Goal: Task Accomplishment & Management: Use online tool/utility

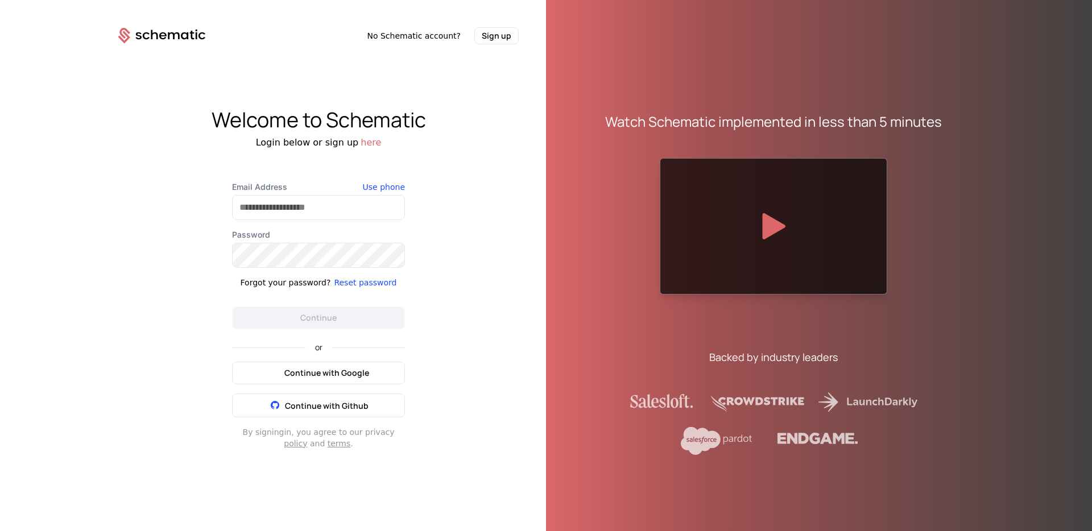
click at [321, 368] on span "Continue with Google" at bounding box center [326, 372] width 85 height 11
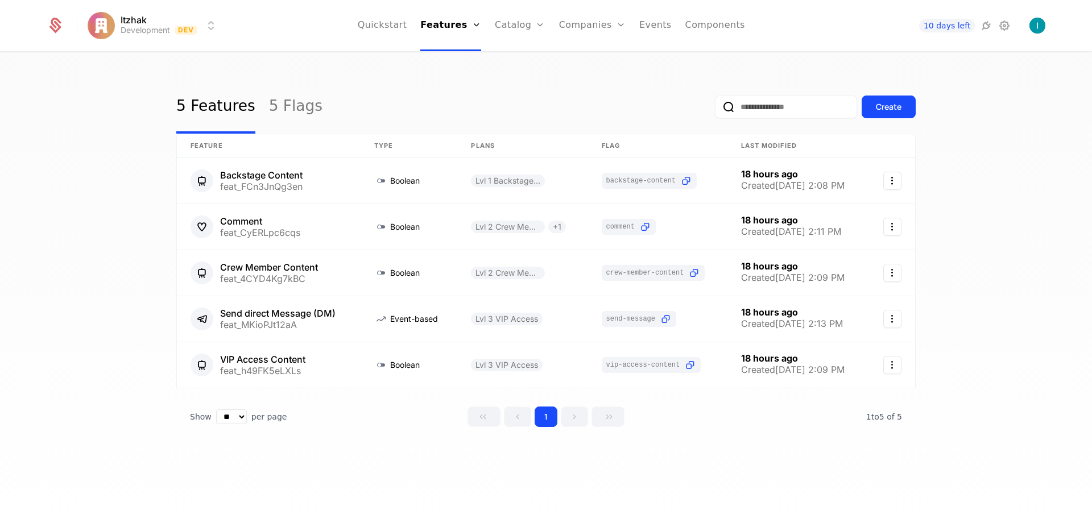
click at [706, 23] on link "Components" at bounding box center [715, 25] width 60 height 51
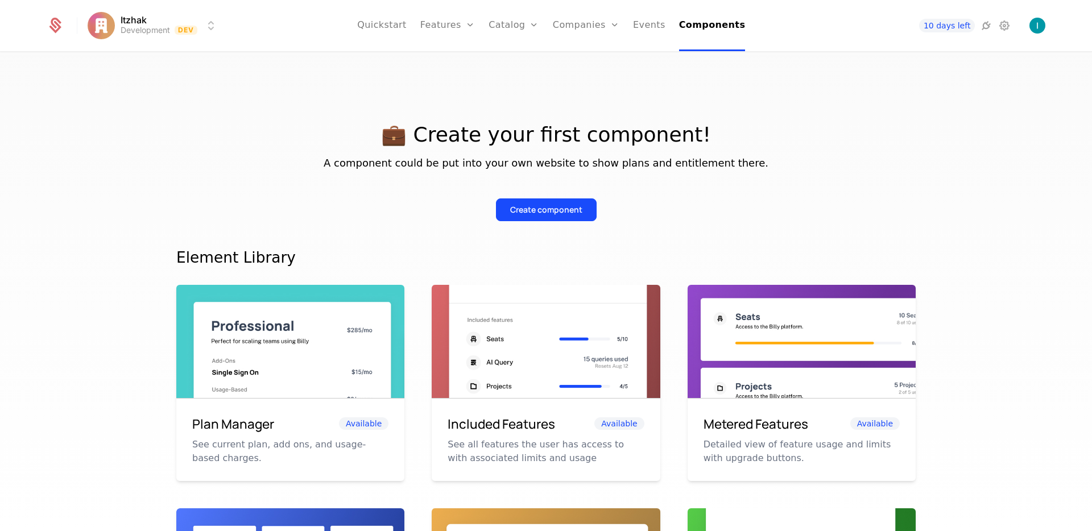
click at [541, 216] on button "Create component" at bounding box center [546, 210] width 101 height 23
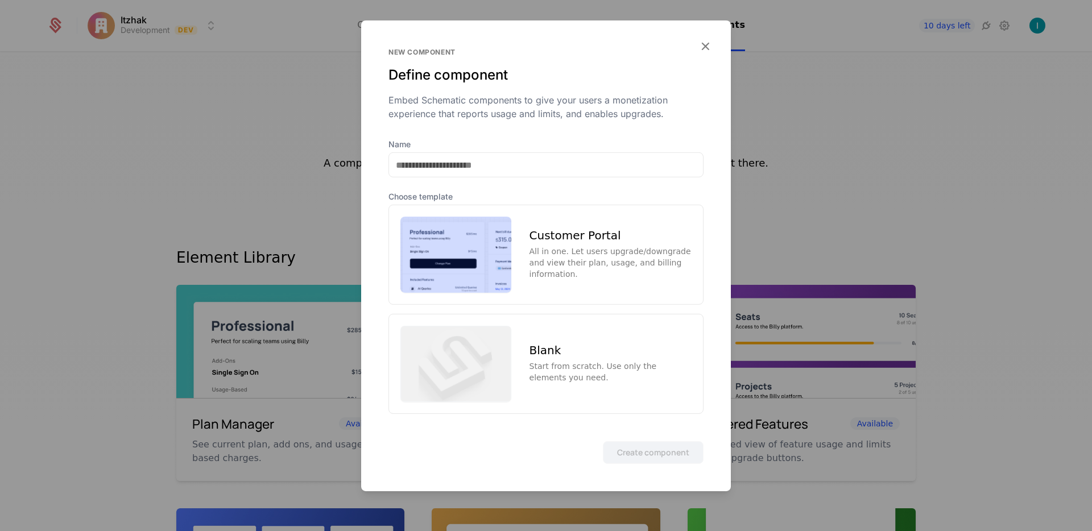
click at [574, 224] on div "Customer Portal All in one. Let users upgrade/downgrade and view their plan, us…" at bounding box center [545, 255] width 315 height 100
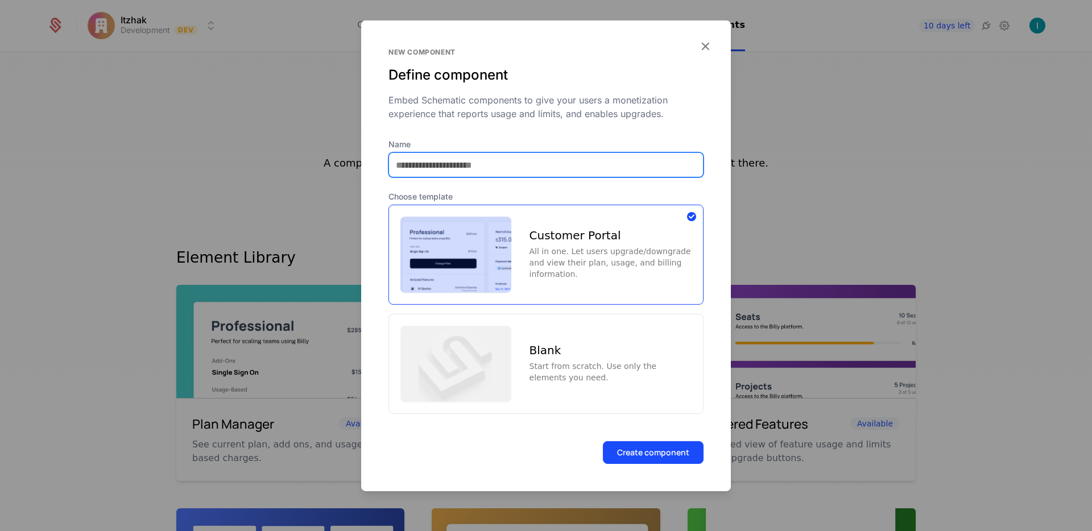
click at [563, 164] on input "Name" at bounding box center [546, 165] width 314 height 24
click at [509, 153] on input "Name" at bounding box center [546, 165] width 314 height 24
type input "**********"
click at [679, 457] on button "Create component" at bounding box center [653, 452] width 101 height 23
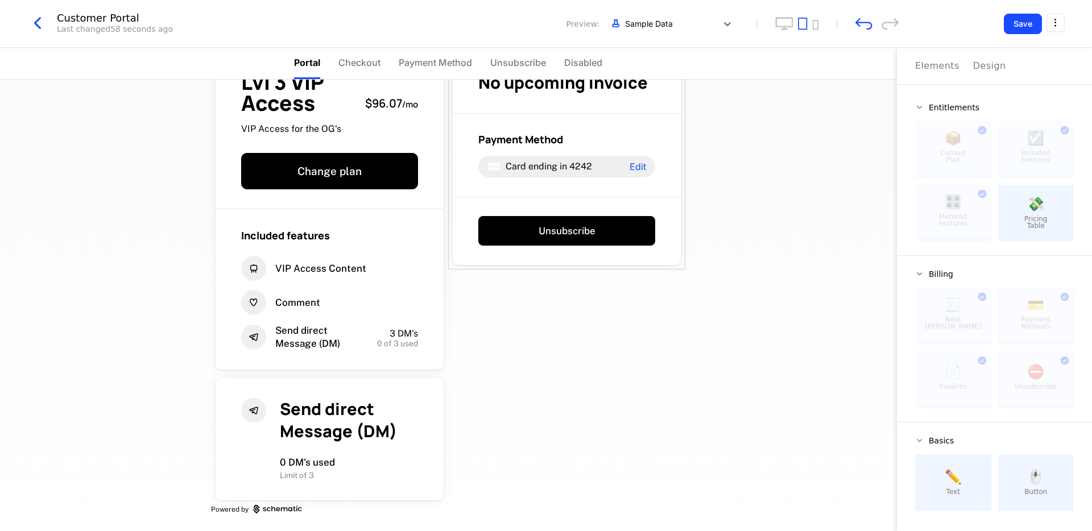
scroll to position [52, 0]
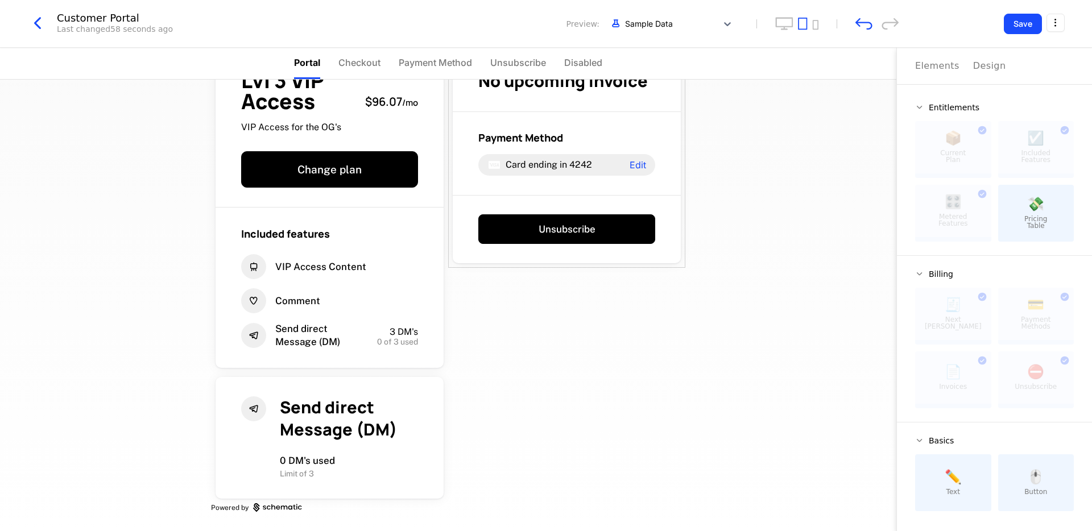
click at [948, 382] on div at bounding box center [953, 378] width 76 height 52
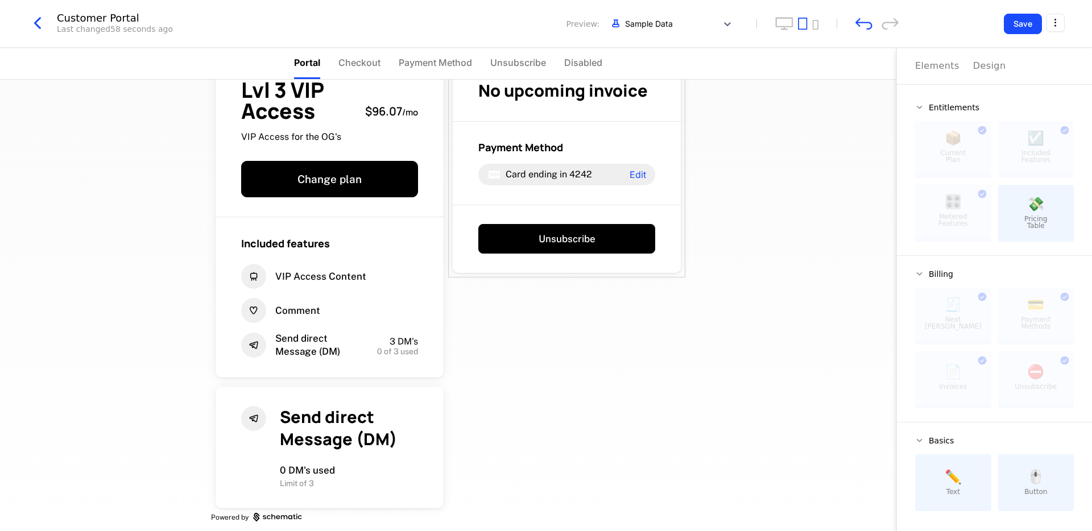
scroll to position [0, 0]
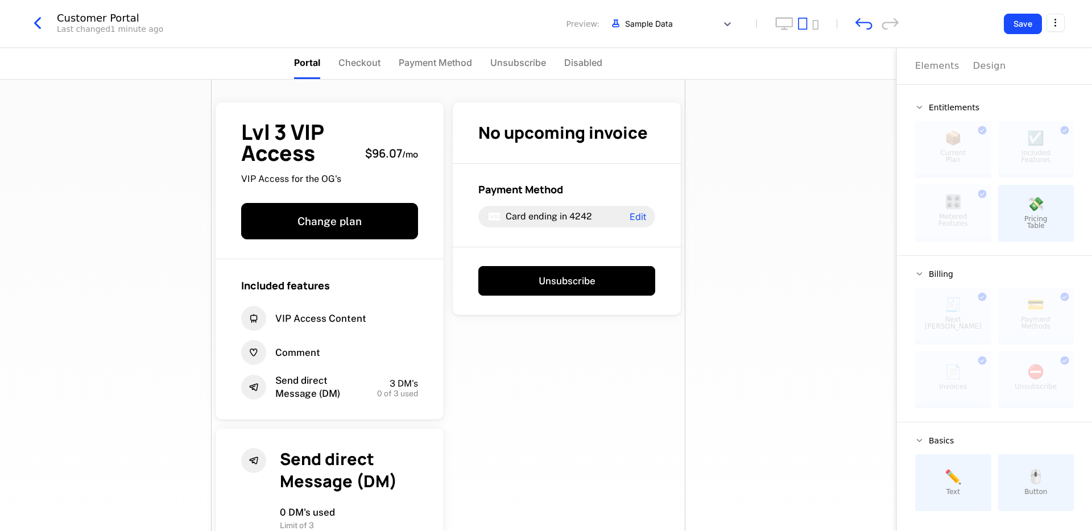
click at [350, 72] on li "Checkout" at bounding box center [359, 63] width 42 height 31
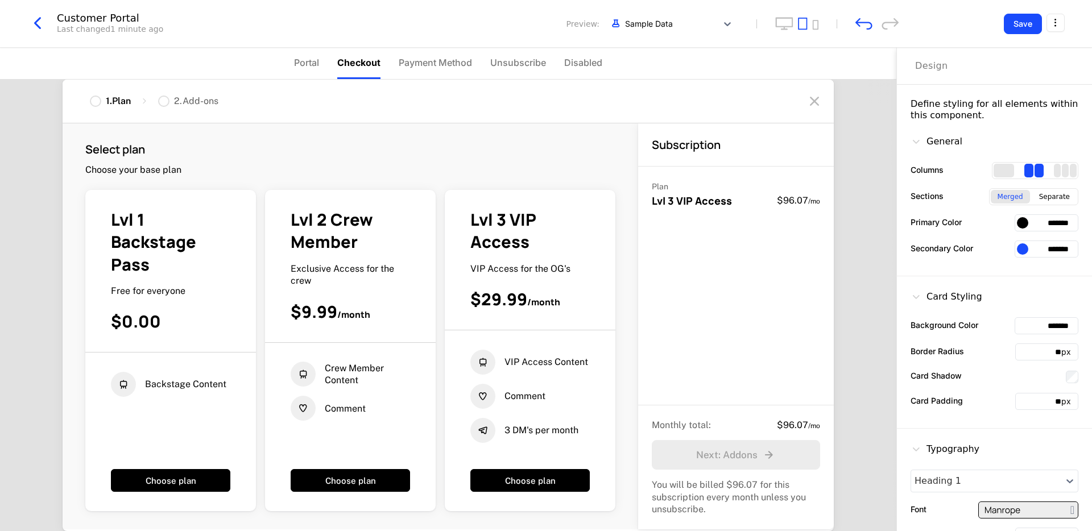
click at [158, 102] on div at bounding box center [163, 101] width 11 height 11
click at [159, 106] on div "1 . Plan 2 . Add-ons" at bounding box center [448, 102] width 771 height 44
click at [164, 104] on div at bounding box center [163, 101] width 11 height 11
click at [164, 101] on div at bounding box center [163, 101] width 11 height 11
click at [93, 106] on div at bounding box center [95, 101] width 11 height 11
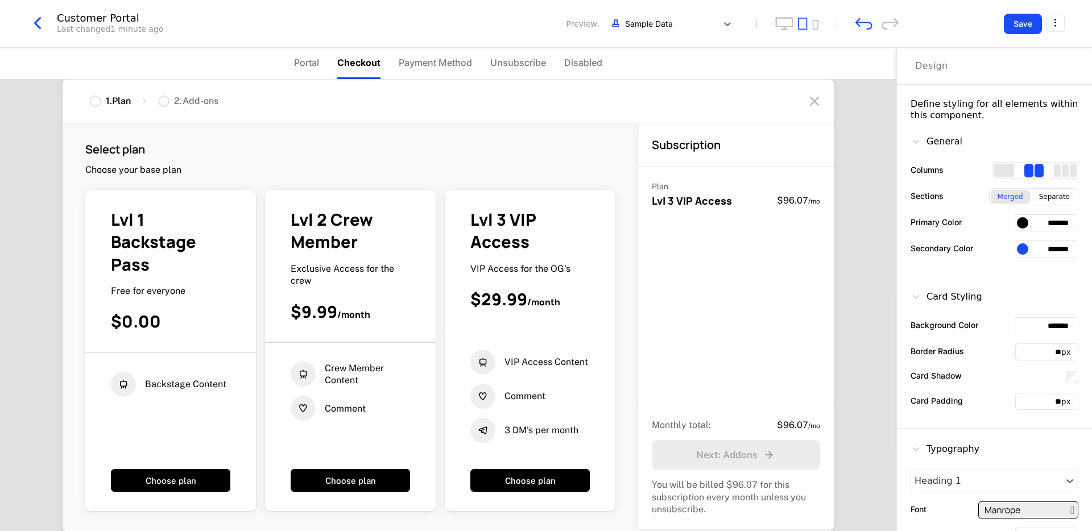
click at [296, 63] on span "Portal" at bounding box center [306, 63] width 25 height 14
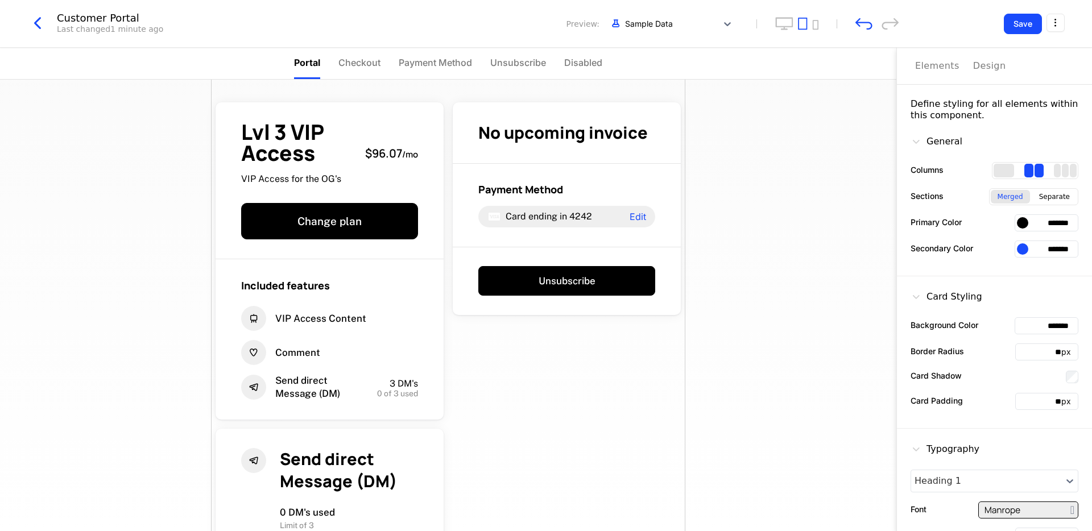
click at [416, 57] on span "Payment Method" at bounding box center [435, 63] width 73 height 14
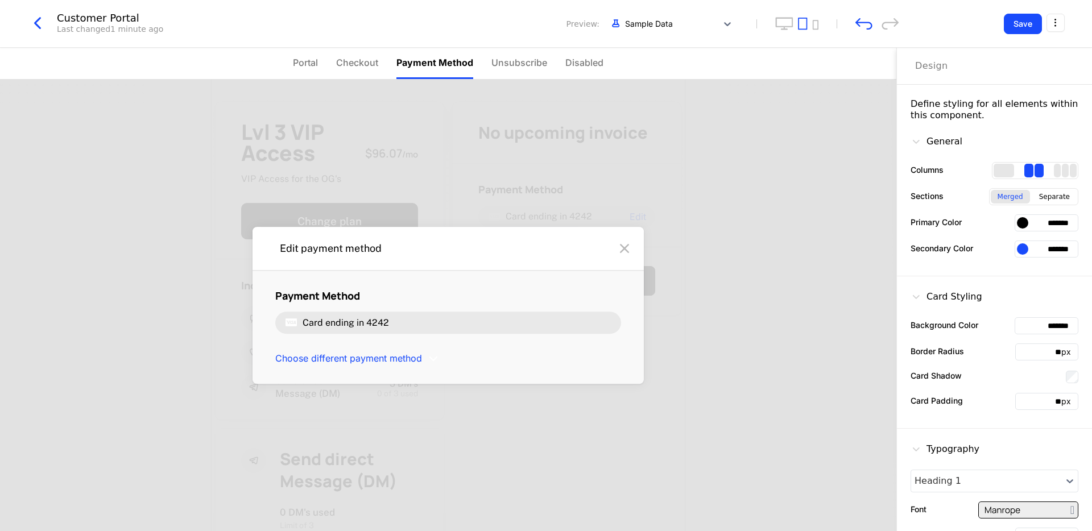
click at [536, 67] on span "Unsubscribe" at bounding box center [519, 63] width 56 height 14
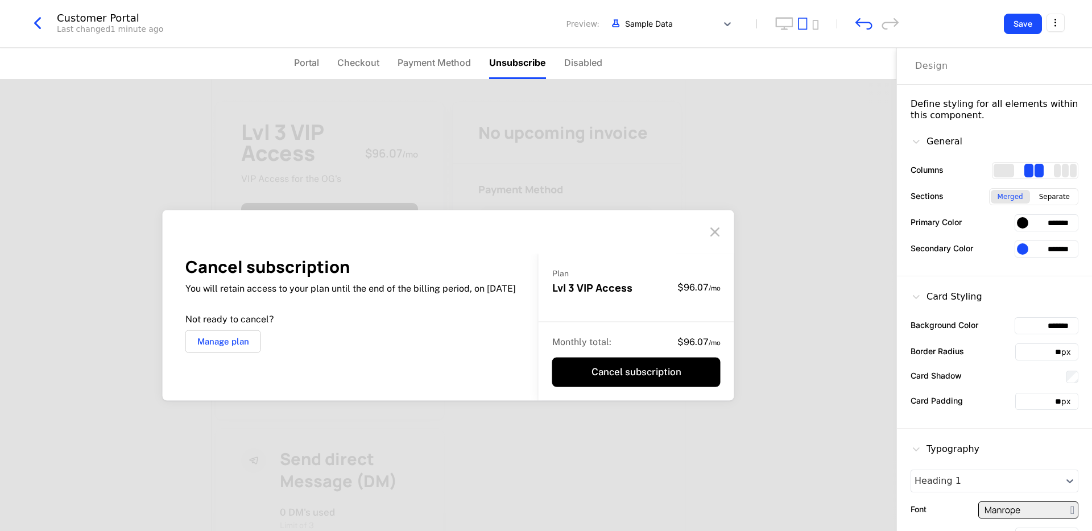
click at [600, 66] on span "Disabled" at bounding box center [583, 63] width 38 height 14
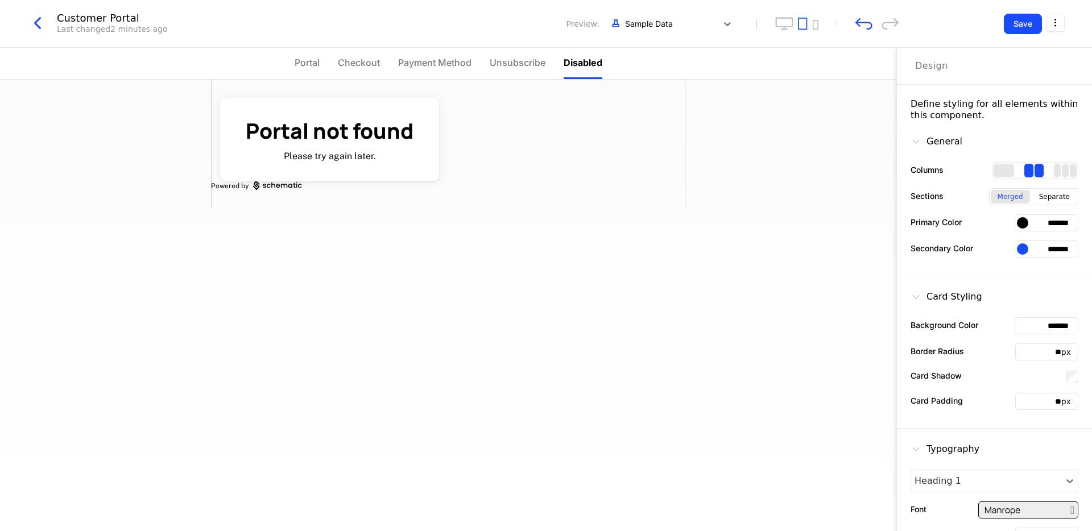
click at [359, 60] on span "Checkout" at bounding box center [359, 63] width 42 height 14
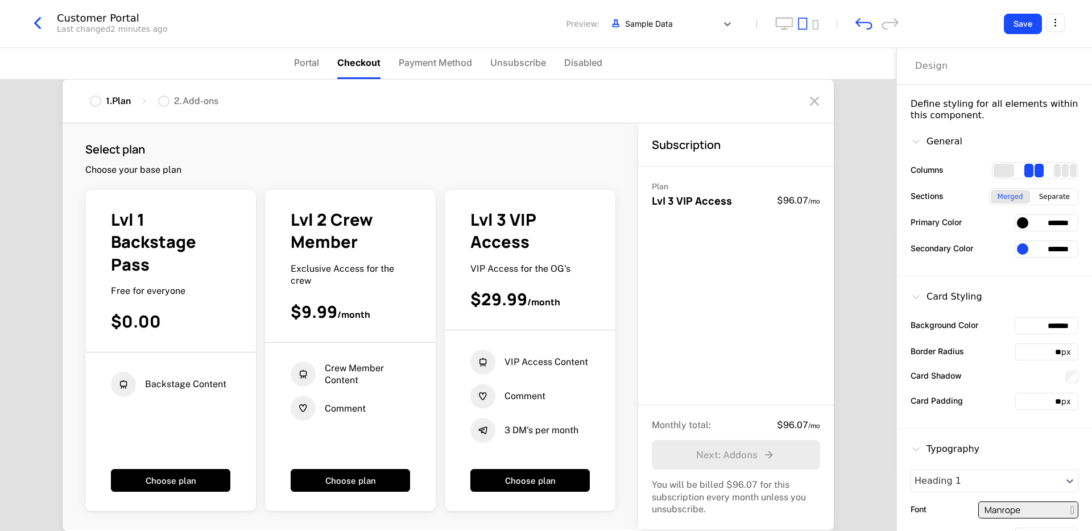
drag, startPoint x: 214, startPoint y: 102, endPoint x: 143, endPoint y: 110, distance: 71.5
click at [172, 107] on div "1 . Plan 2 . Add-ons" at bounding box center [448, 102] width 771 height 44
click at [160, 101] on div at bounding box center [163, 101] width 11 height 11
click at [163, 102] on div at bounding box center [163, 101] width 11 height 11
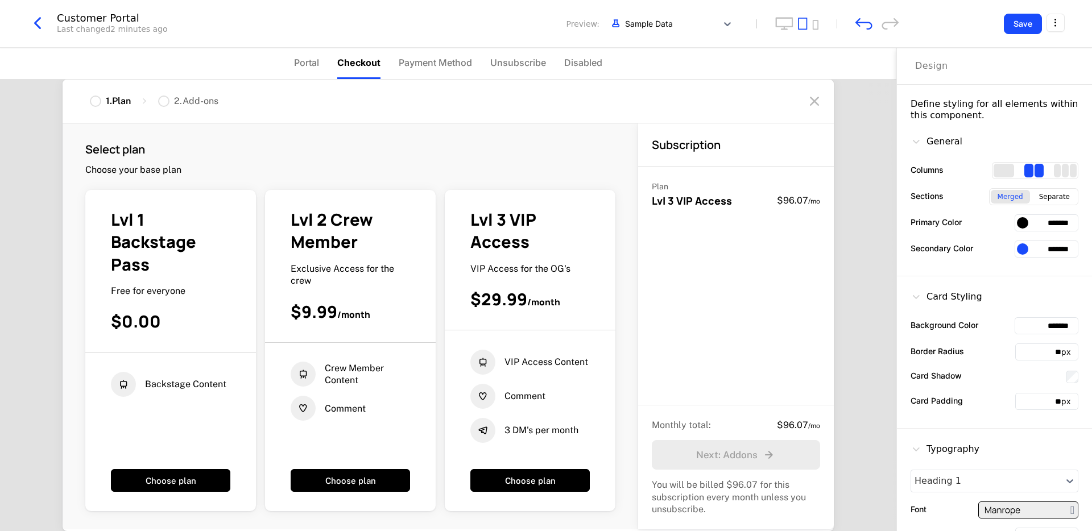
click at [162, 102] on div at bounding box center [163, 101] width 11 height 11
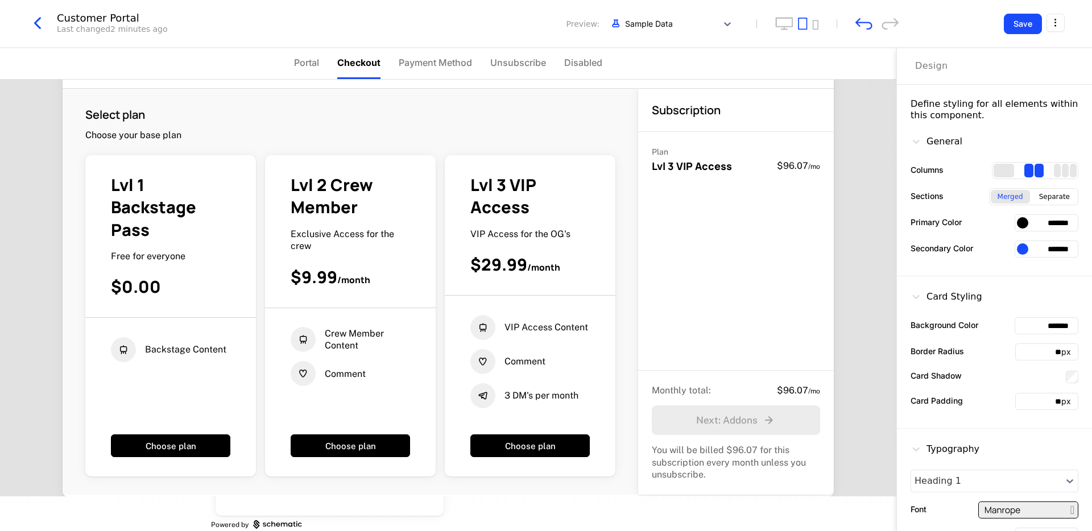
scroll to position [52, 0]
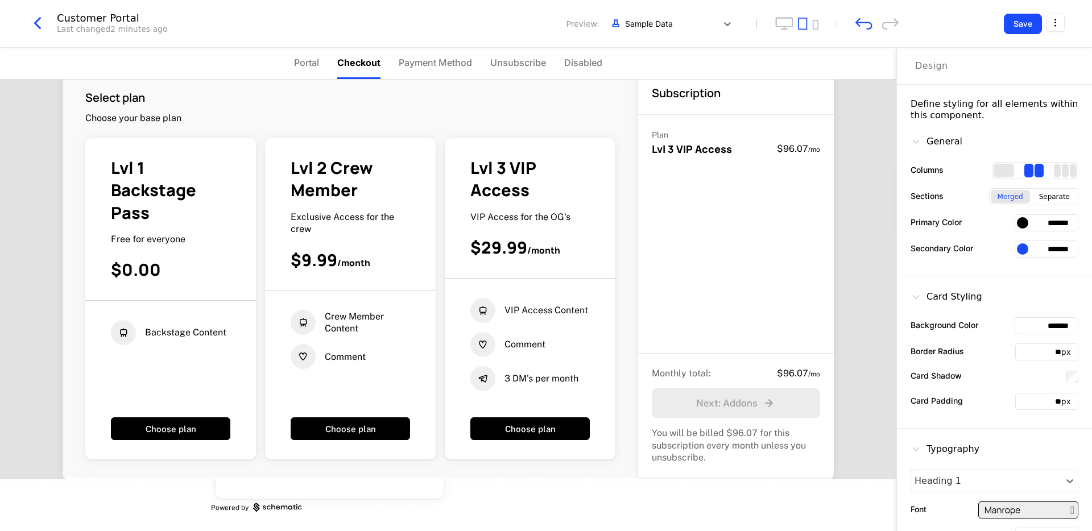
click at [433, 67] on span "Payment Method" at bounding box center [435, 63] width 73 height 14
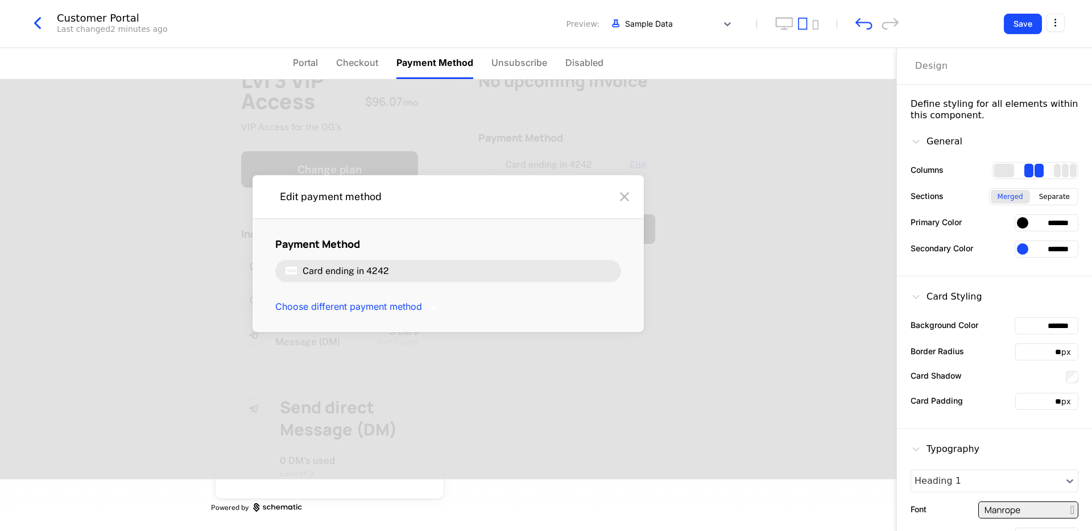
click at [377, 67] on span "Checkout" at bounding box center [357, 63] width 42 height 14
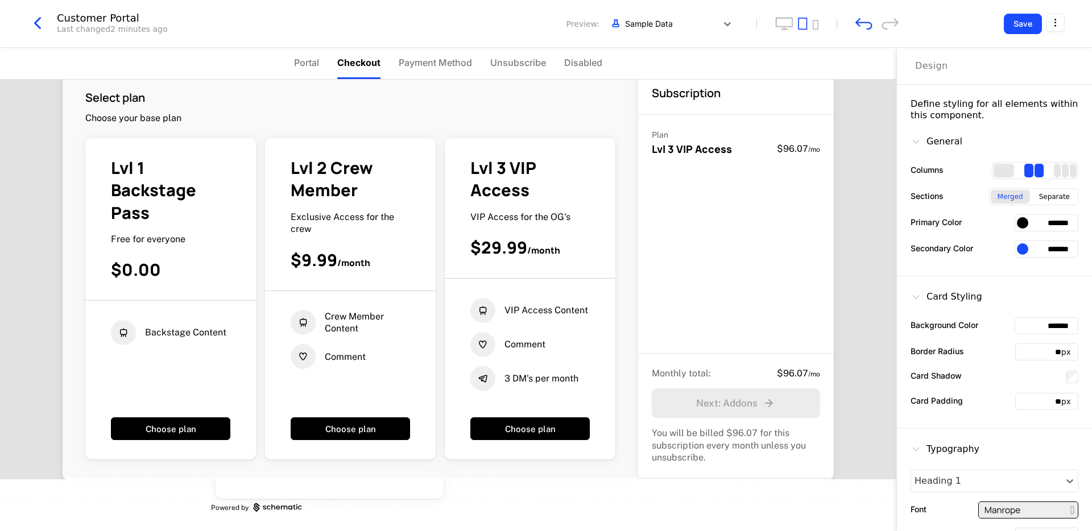
click at [419, 67] on span "Payment Method" at bounding box center [435, 63] width 73 height 14
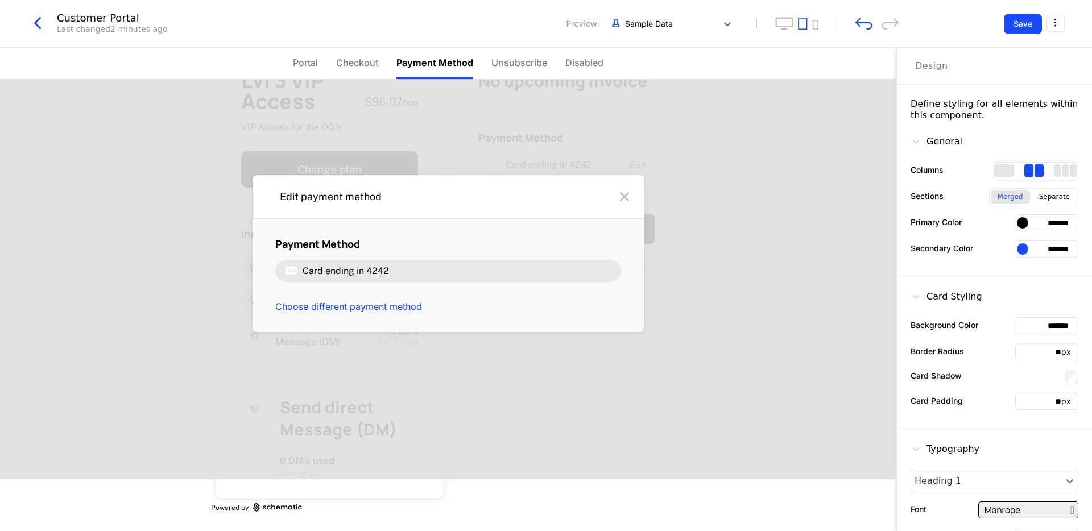
click at [366, 71] on li "Checkout" at bounding box center [357, 63] width 42 height 31
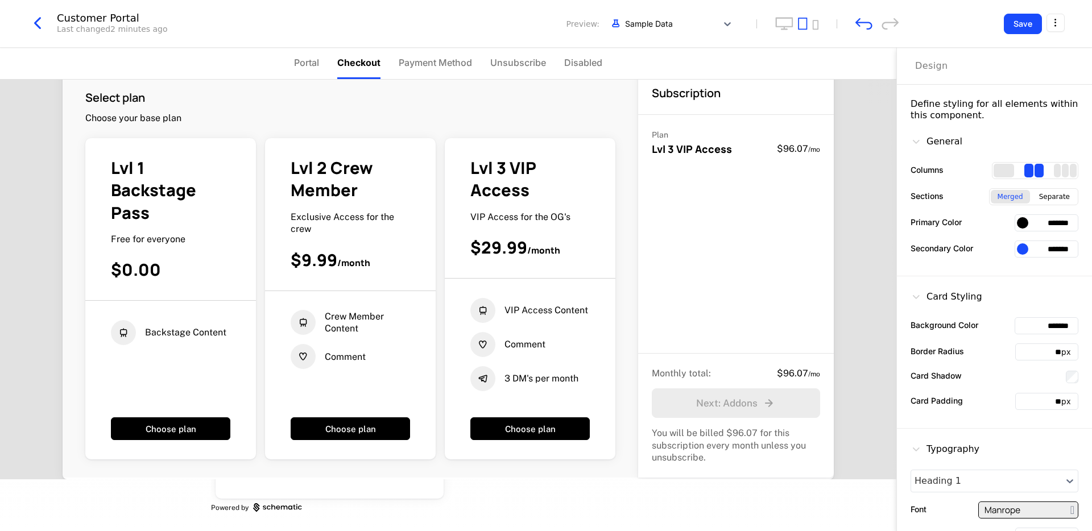
click at [514, 68] on span "Unsubscribe" at bounding box center [518, 63] width 56 height 14
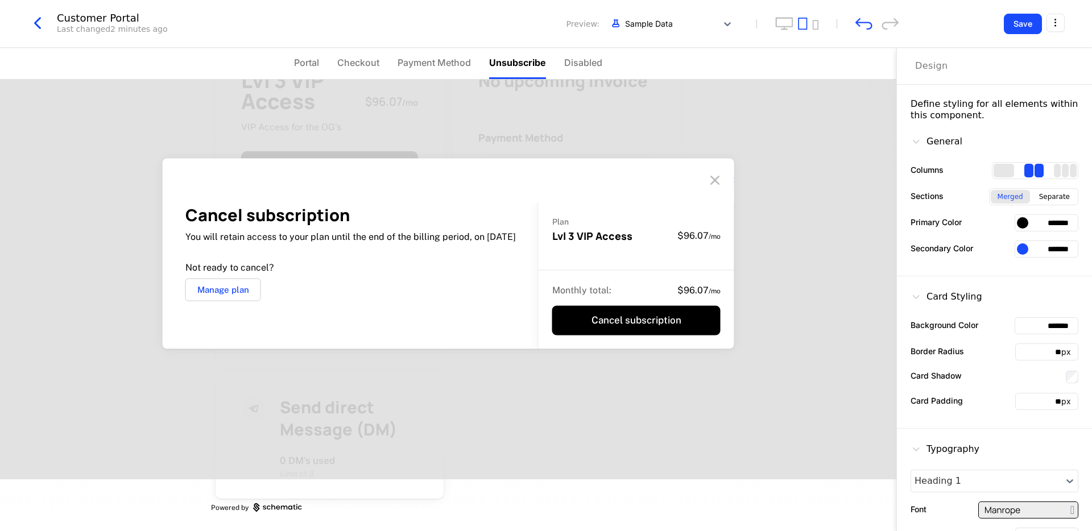
click at [365, 70] on li "Checkout" at bounding box center [358, 63] width 42 height 31
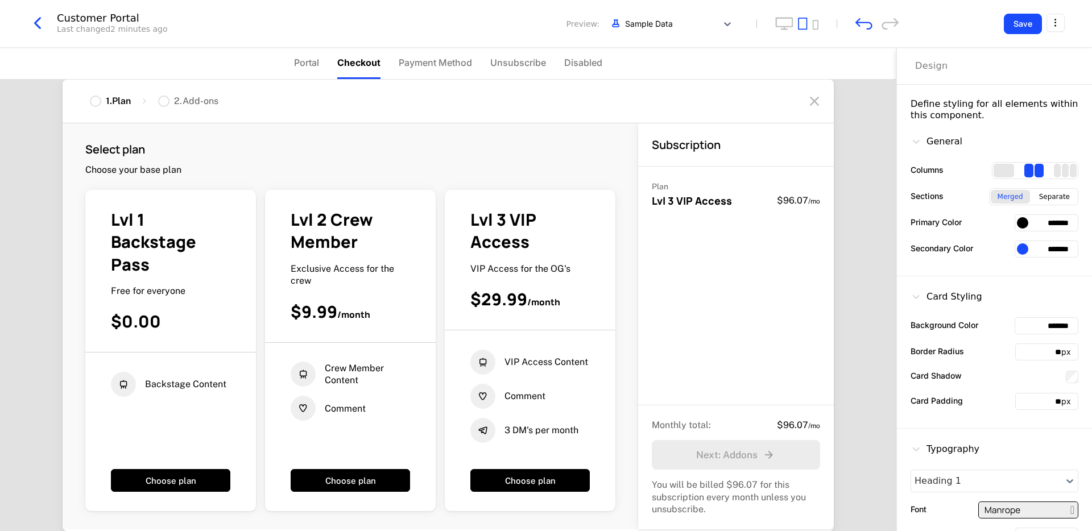
scroll to position [2, 0]
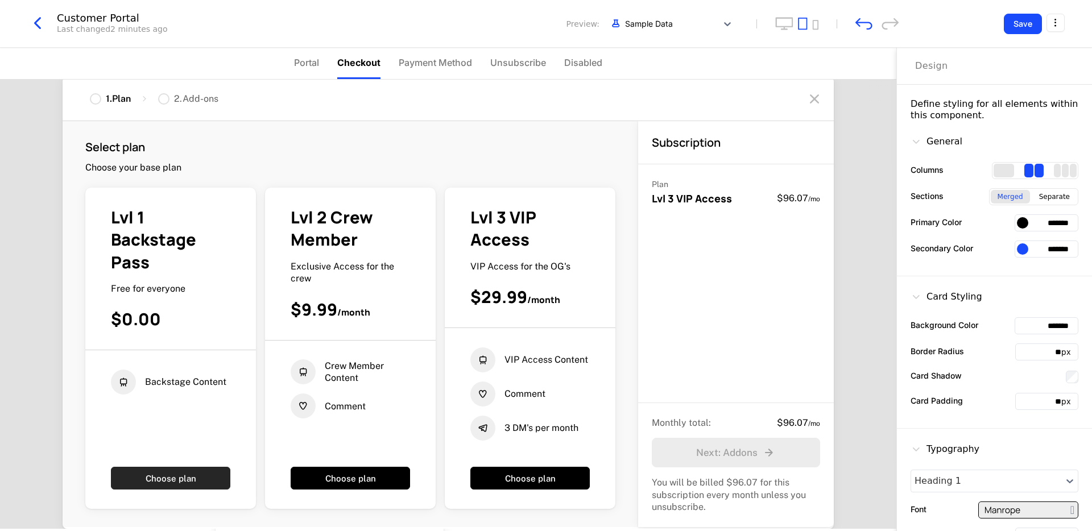
click at [157, 485] on button "Choose plan" at bounding box center [170, 478] width 119 height 23
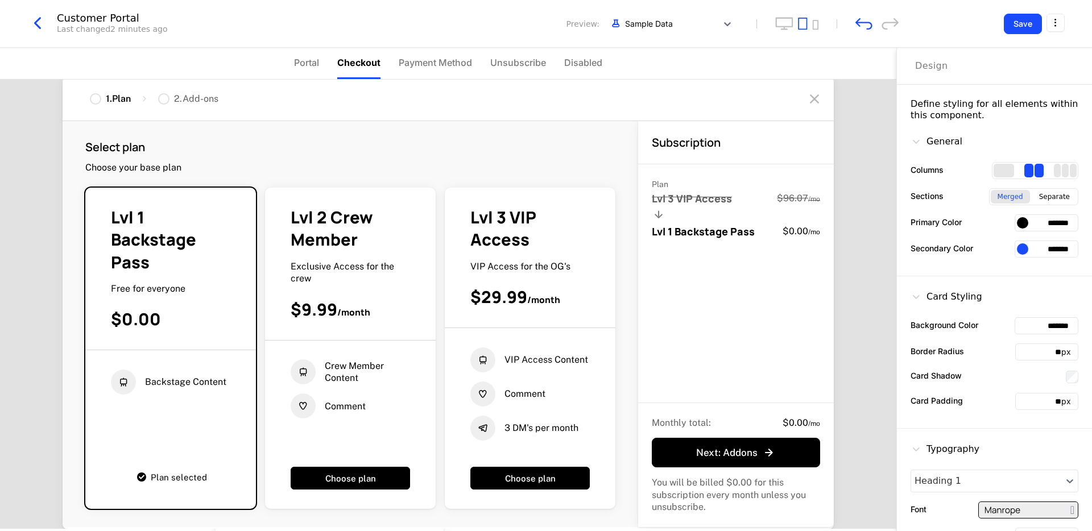
click at [430, 63] on span "Payment Method" at bounding box center [435, 63] width 73 height 14
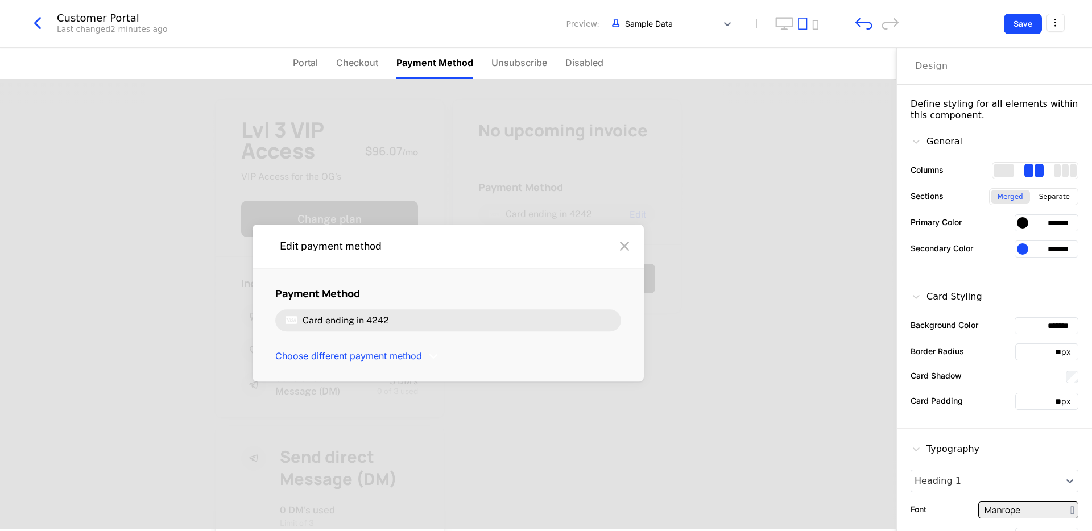
click at [363, 66] on span "Checkout" at bounding box center [357, 63] width 42 height 14
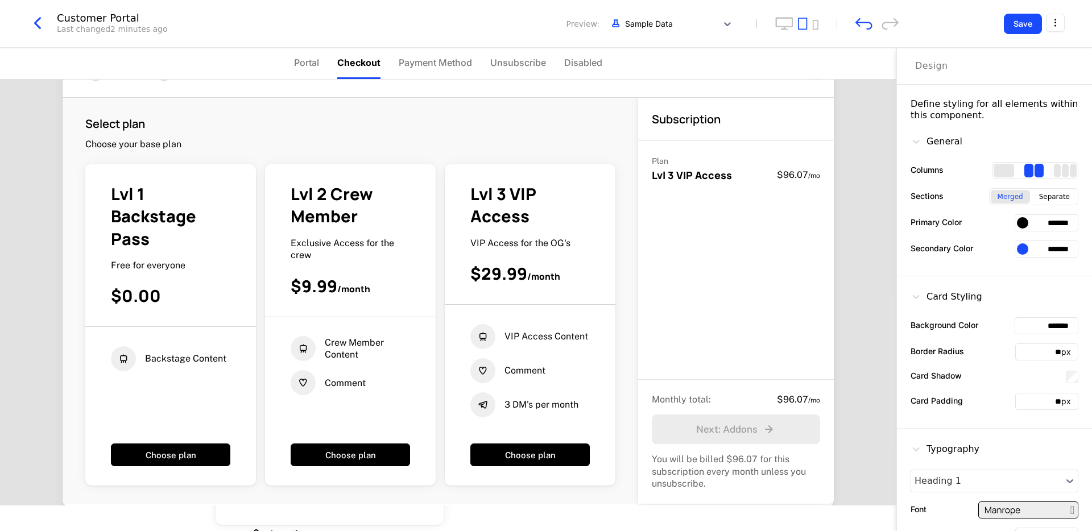
scroll to position [52, 0]
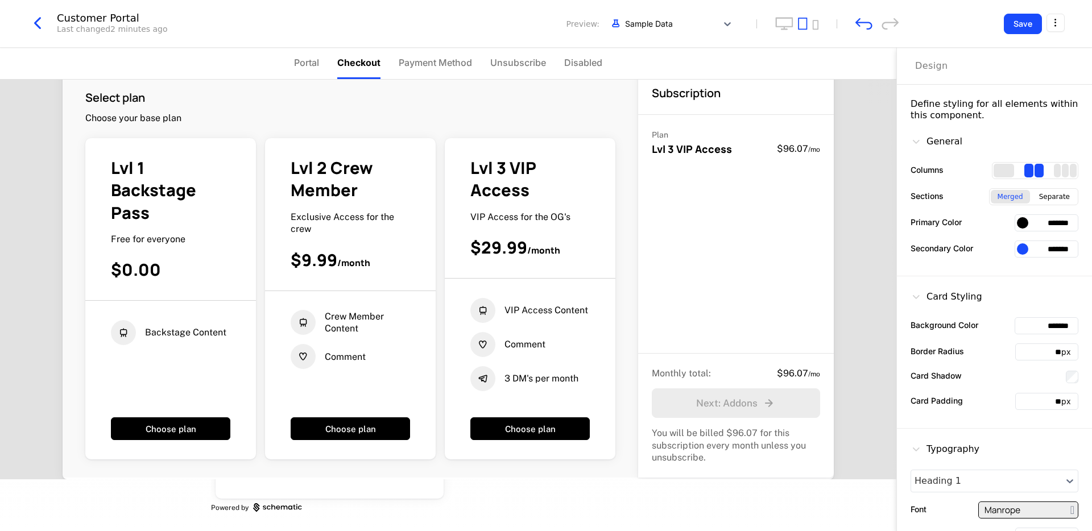
click at [754, 370] on div "Monthly total : $96.07 / mo" at bounding box center [736, 373] width 168 height 13
click at [308, 63] on span "Portal" at bounding box center [306, 63] width 25 height 14
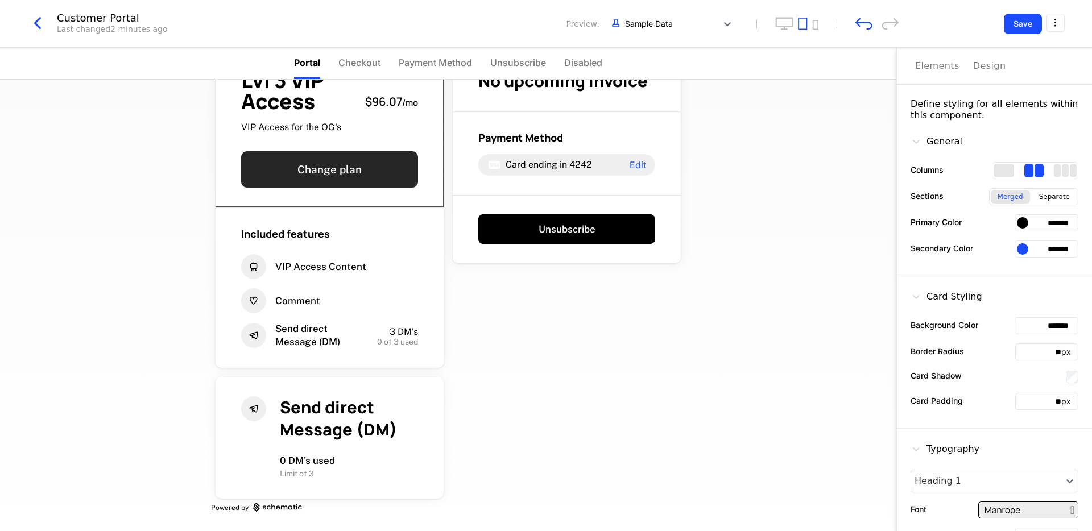
click at [326, 176] on button "Change plan" at bounding box center [329, 169] width 177 height 36
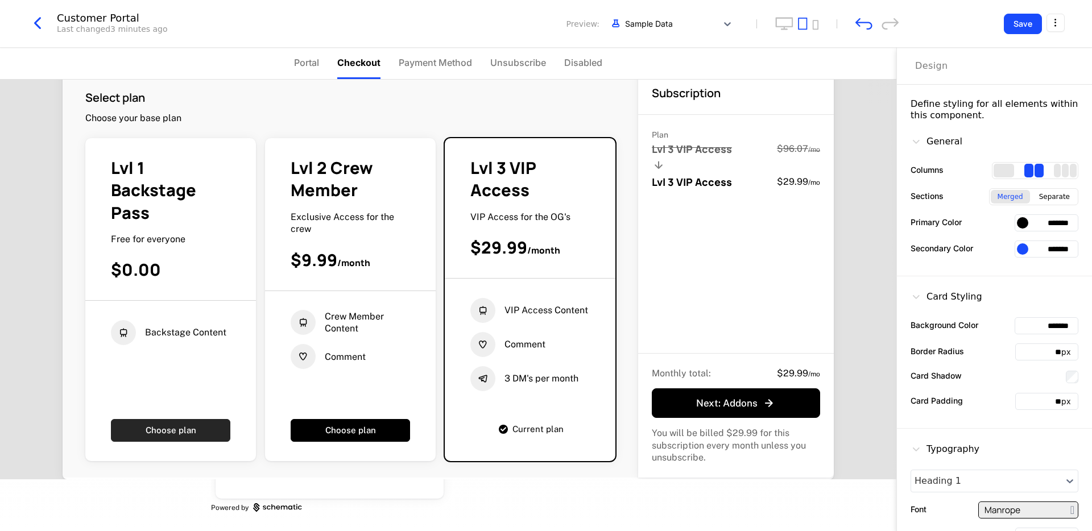
click at [230, 419] on button "Choose plan" at bounding box center [170, 430] width 119 height 23
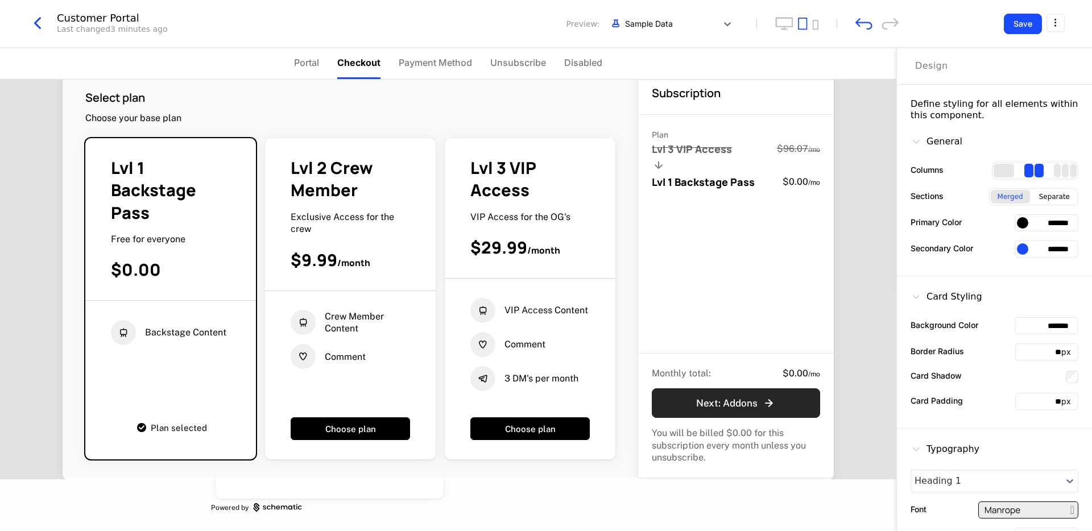
click at [730, 409] on button "Next : Addons" at bounding box center [736, 403] width 168 height 30
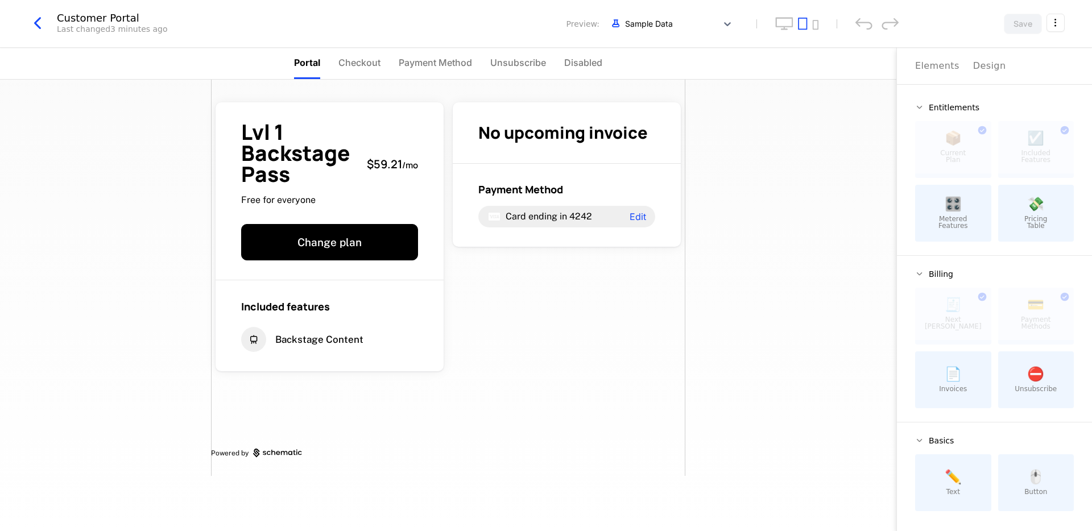
click at [373, 73] on li "Checkout" at bounding box center [359, 63] width 42 height 31
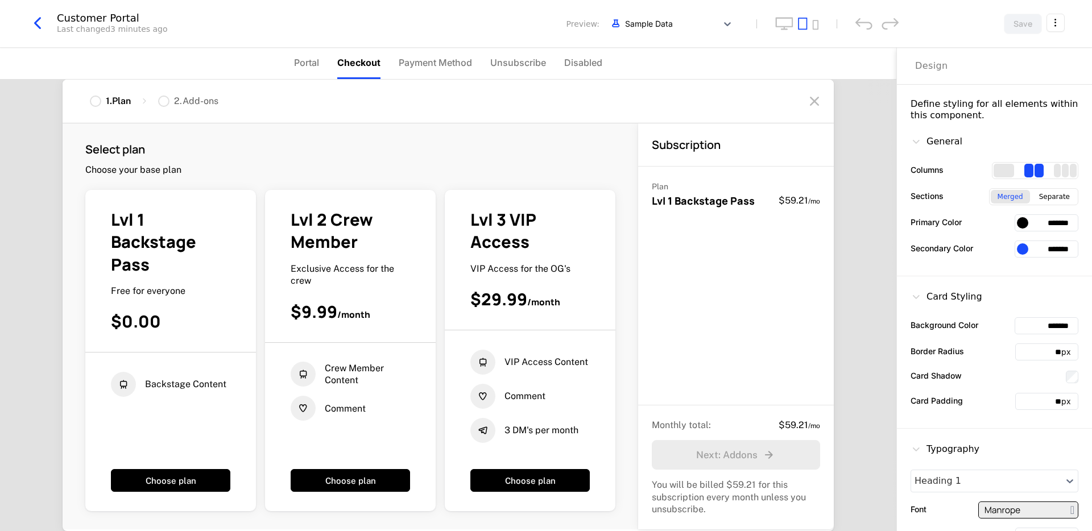
click at [313, 67] on span "Portal" at bounding box center [306, 63] width 25 height 14
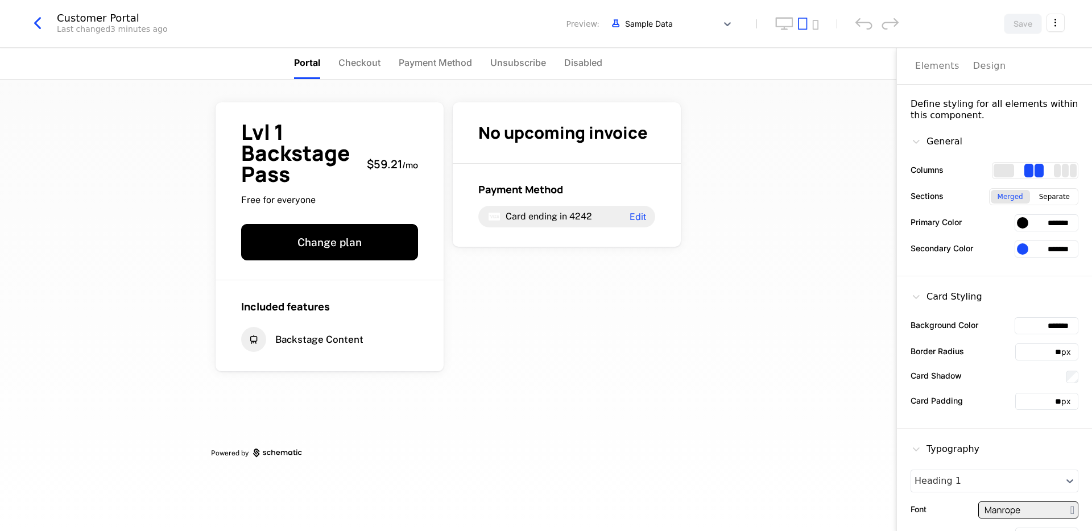
click at [43, 27] on icon "button" at bounding box center [37, 23] width 20 height 20
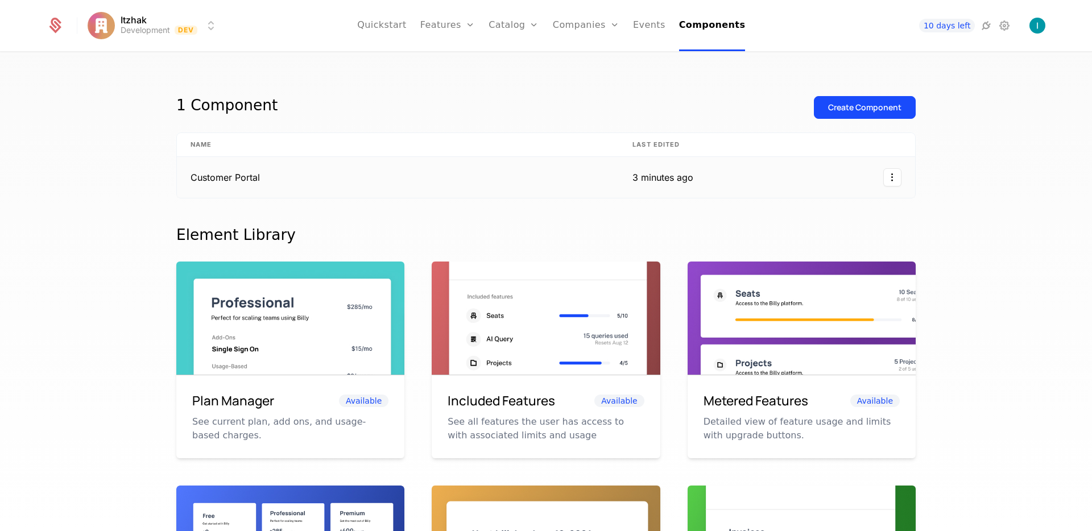
click at [259, 188] on td "Customer Portal" at bounding box center [398, 177] width 442 height 41
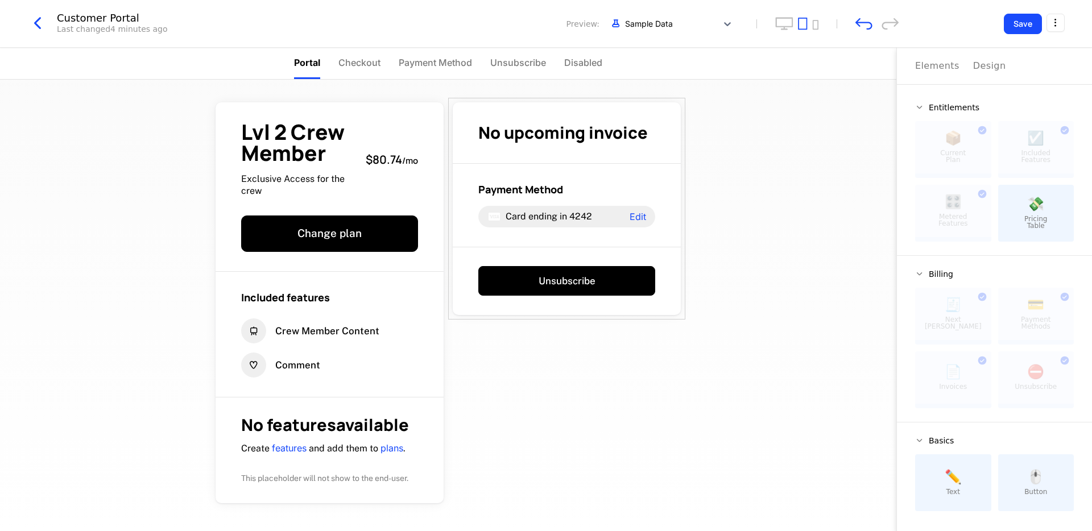
click at [1015, 25] on button "Save" at bounding box center [1023, 24] width 38 height 20
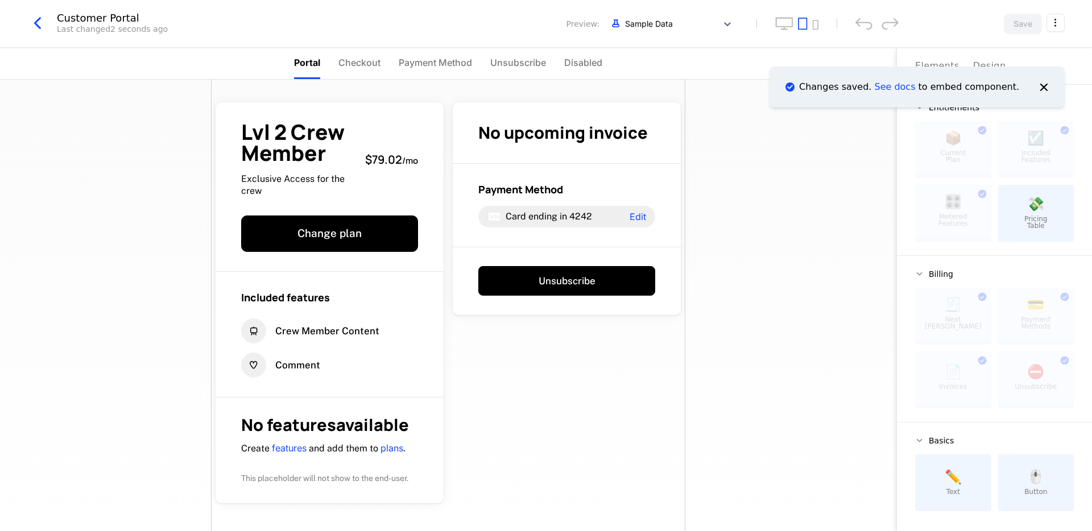
click at [360, 64] on span "Checkout" at bounding box center [359, 63] width 42 height 14
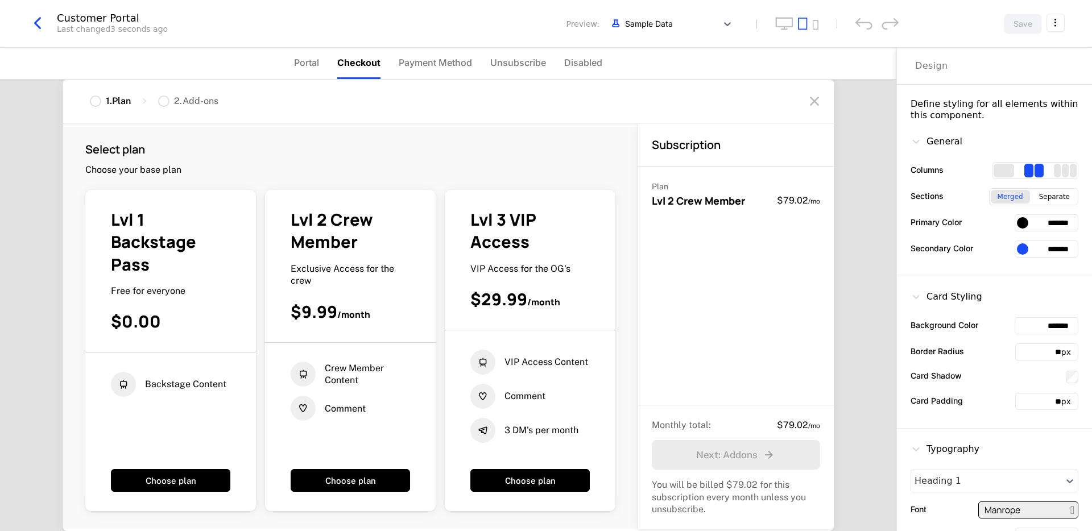
click at [158, 97] on div at bounding box center [163, 101] width 11 height 11
click at [311, 57] on span "Portal" at bounding box center [306, 63] width 25 height 14
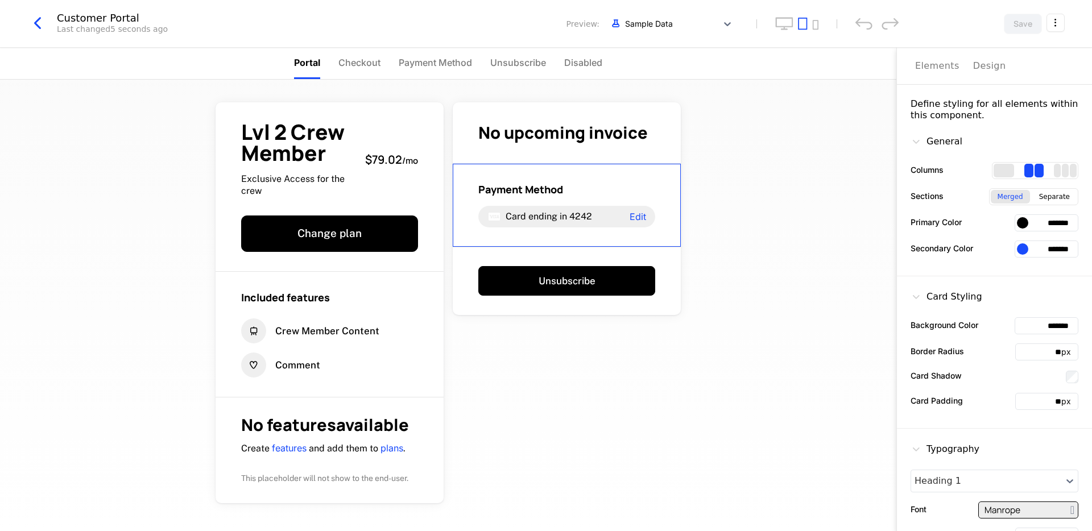
click at [38, 22] on icon "button" at bounding box center [37, 23] width 20 height 20
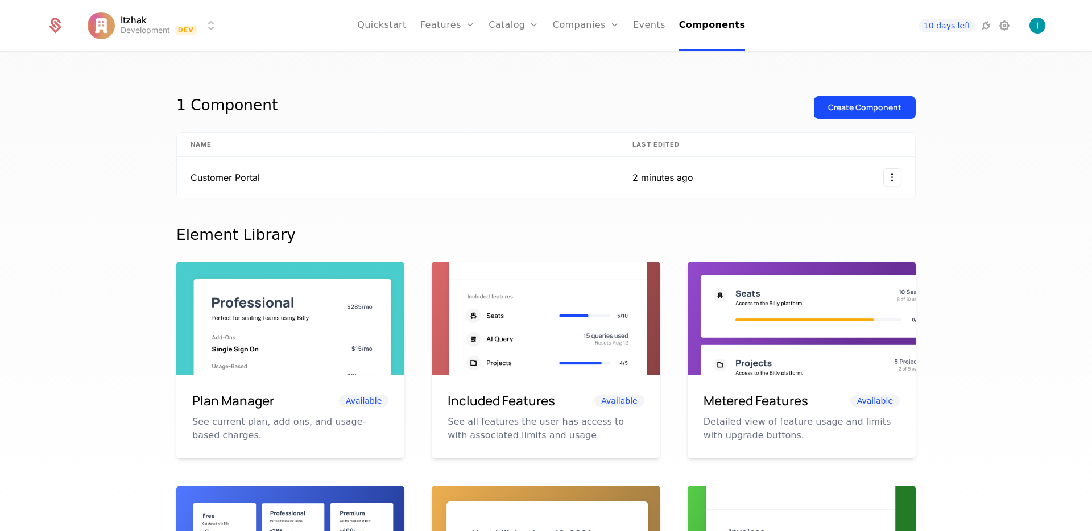
click at [643, 20] on link "Events" at bounding box center [649, 25] width 32 height 51
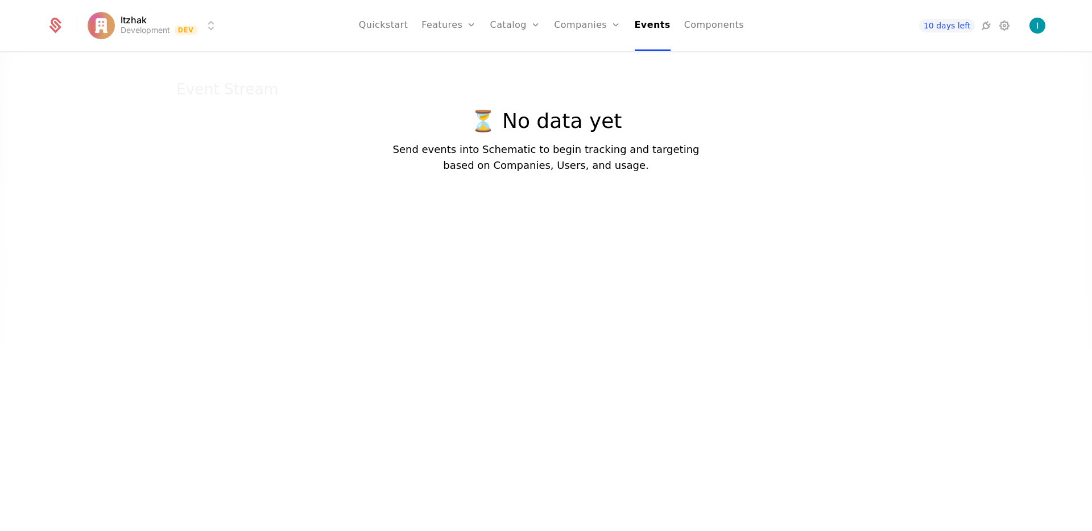
click at [1004, 29] on icon at bounding box center [1005, 26] width 14 height 14
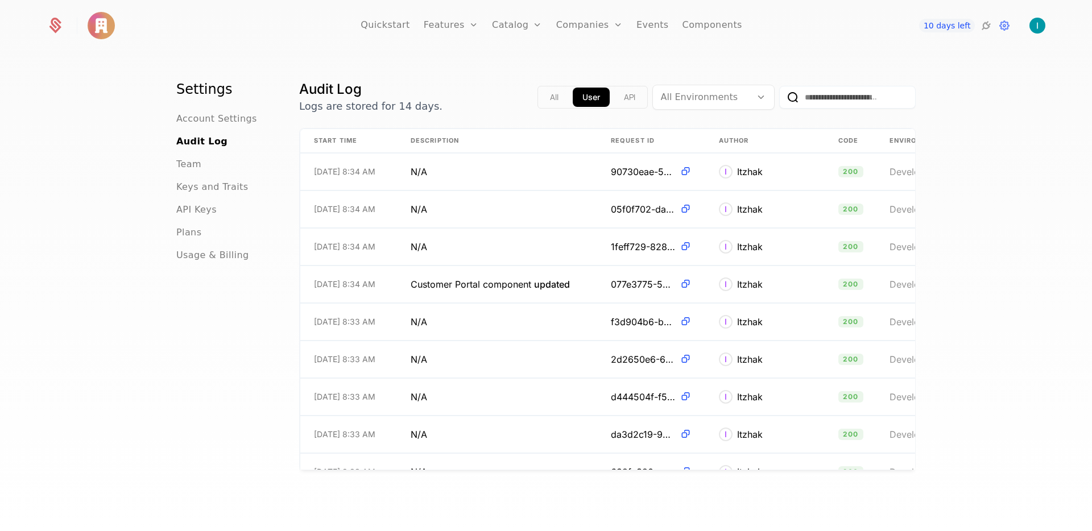
click at [185, 210] on span "API Keys" at bounding box center [196, 210] width 40 height 14
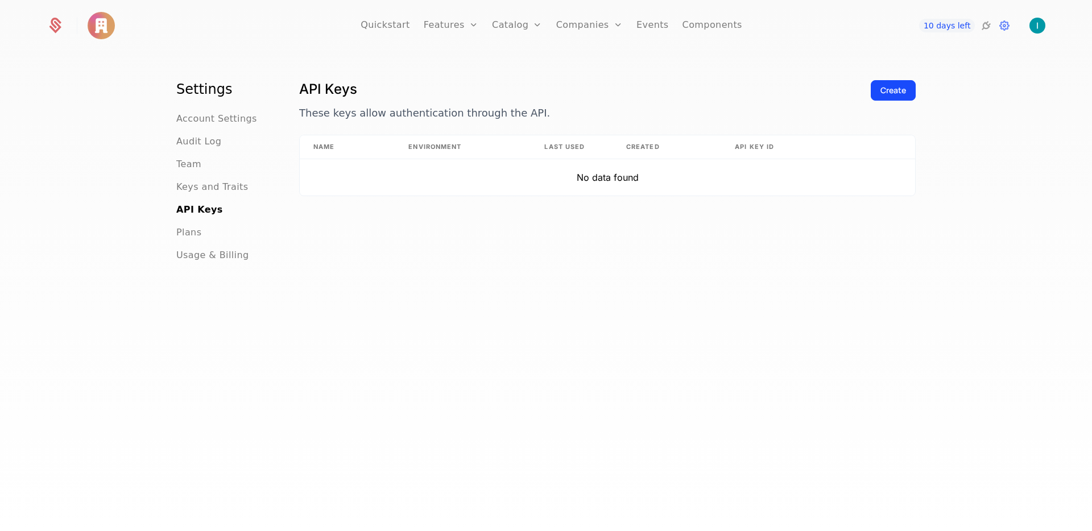
click at [880, 95] on div "Create" at bounding box center [893, 90] width 26 height 11
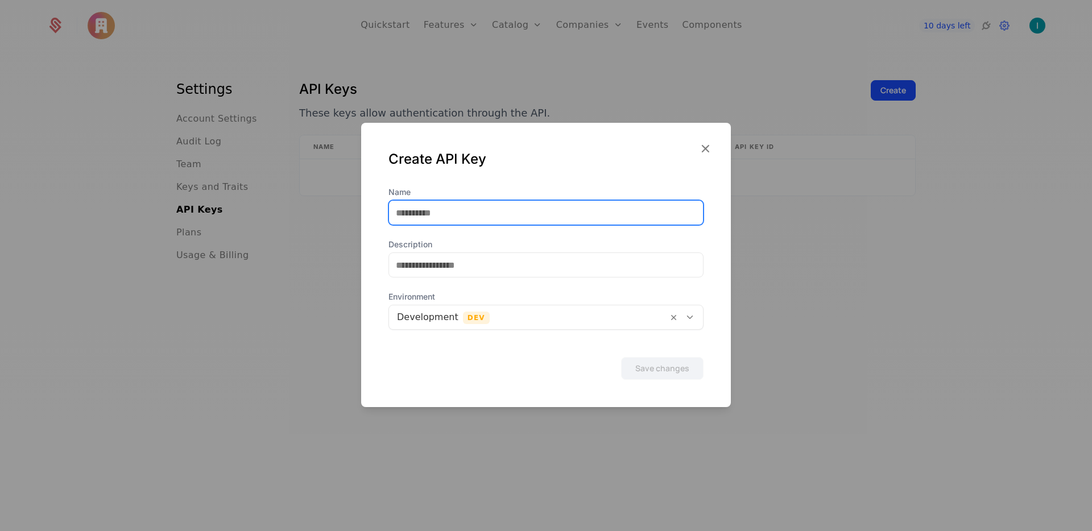
click at [512, 217] on input "Name" at bounding box center [546, 213] width 314 height 24
type input "*******"
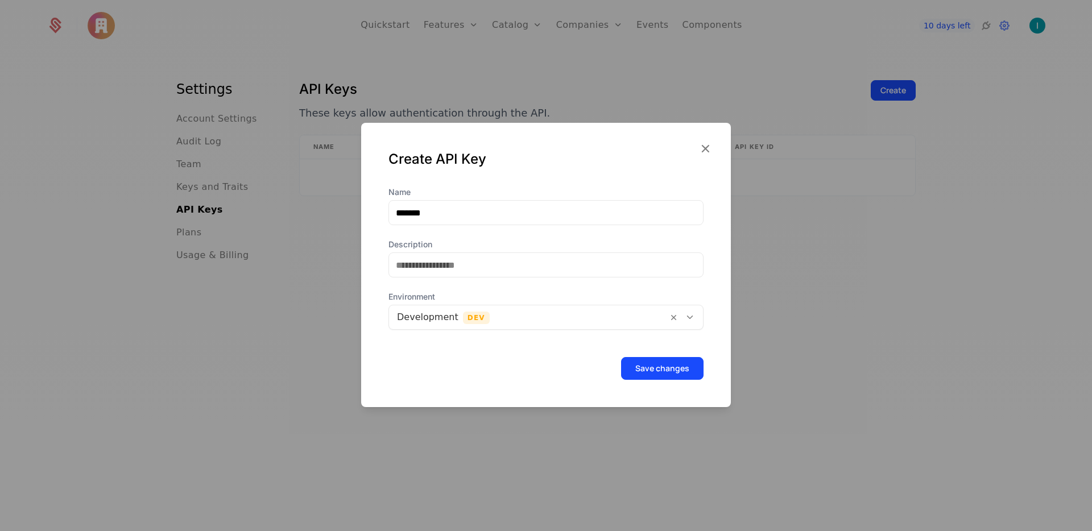
click at [634, 376] on button "Save changes" at bounding box center [662, 368] width 82 height 23
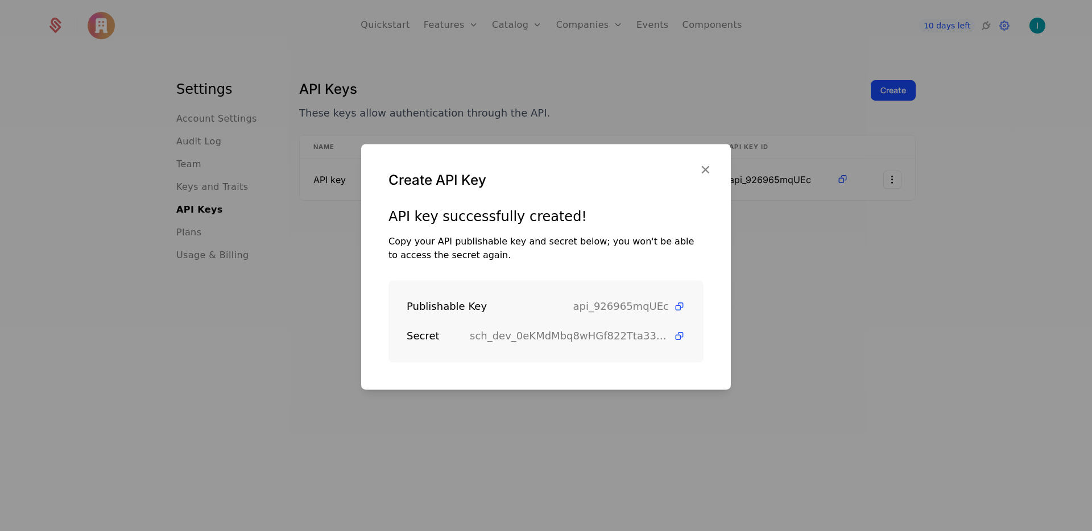
click at [673, 308] on icon at bounding box center [679, 307] width 12 height 12
click at [673, 336] on icon at bounding box center [679, 336] width 12 height 12
drag, startPoint x: 710, startPoint y: 180, endPoint x: 701, endPoint y: 176, distance: 10.2
click at [708, 180] on div "Create API Key" at bounding box center [546, 176] width 370 height 64
click at [698, 164] on icon "button" at bounding box center [705, 169] width 15 height 15
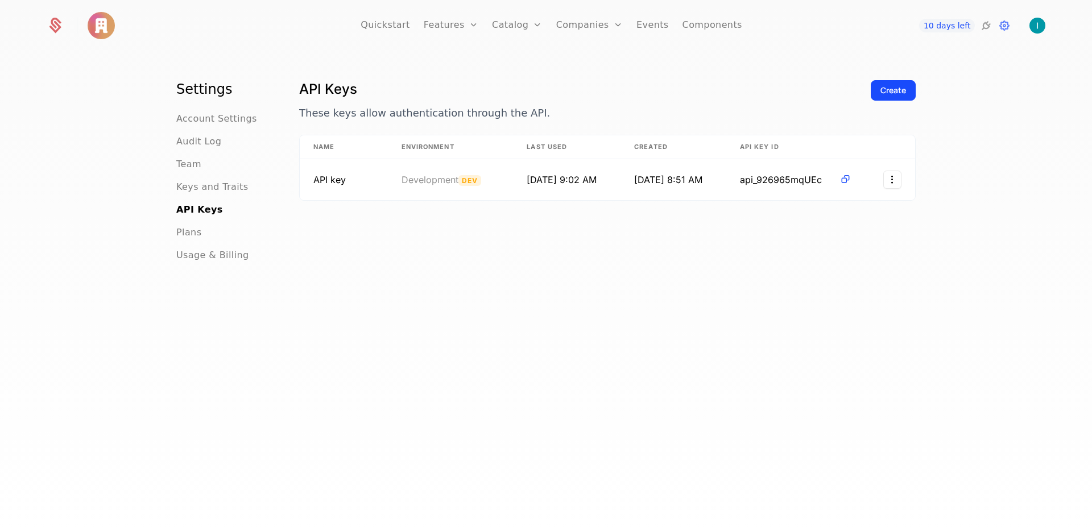
click at [640, 24] on link "Events" at bounding box center [652, 25] width 32 height 51
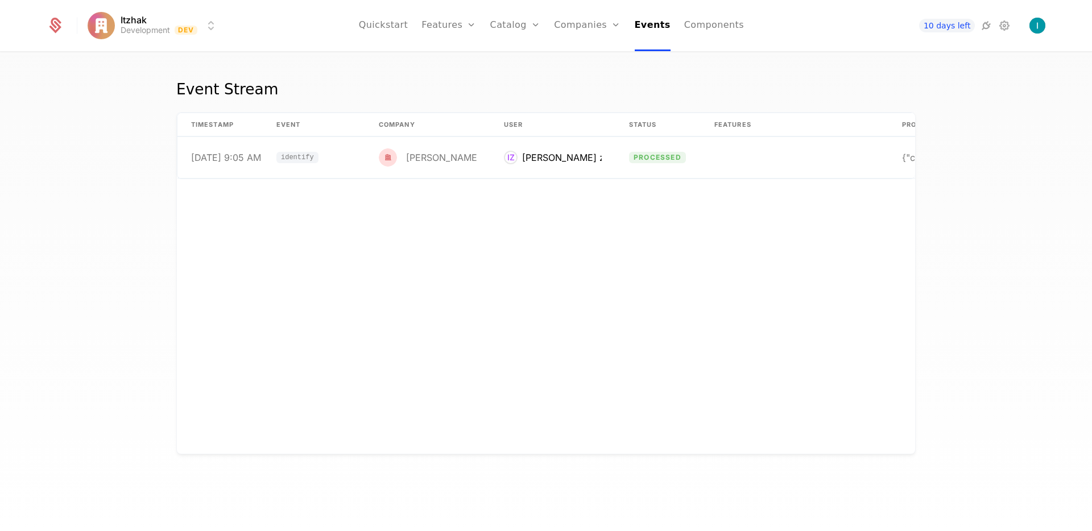
click at [1043, 46] on div "Itzhak Development Dev Quickstart Features Features Flags Catalog Plans Add Ons…" at bounding box center [546, 265] width 1092 height 531
click at [1037, 23] on img "Open user button" at bounding box center [1037, 26] width 16 height 16
click at [1037, 23] on img "Close user button" at bounding box center [1037, 26] width 16 height 16
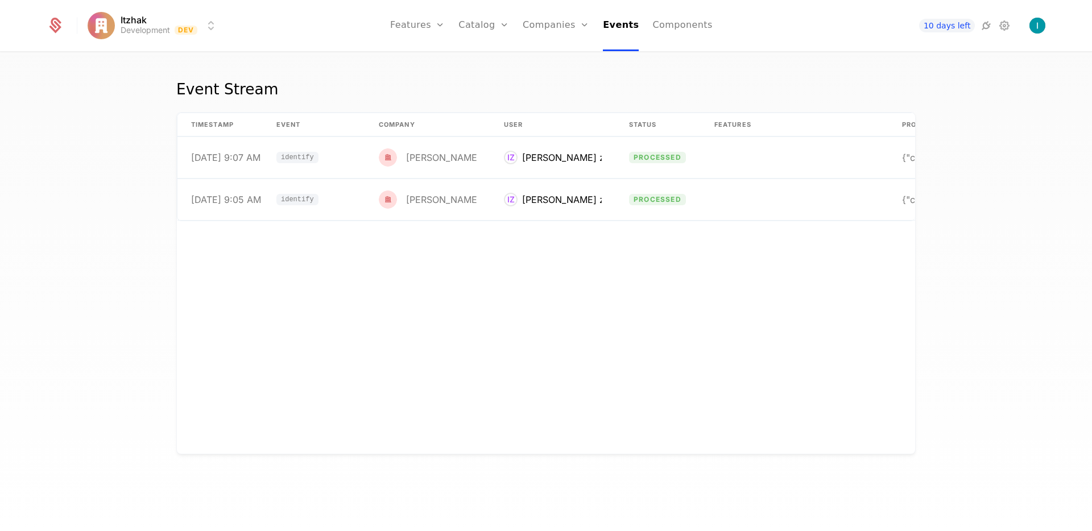
click at [680, 28] on link "Components" at bounding box center [682, 25] width 60 height 51
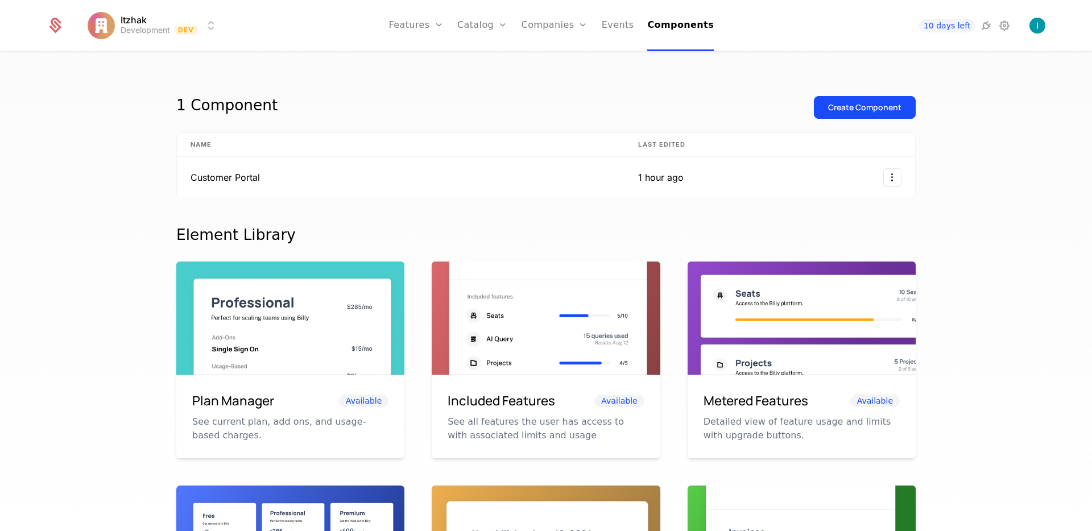
click at [988, 26] on icon at bounding box center [986, 26] width 14 height 14
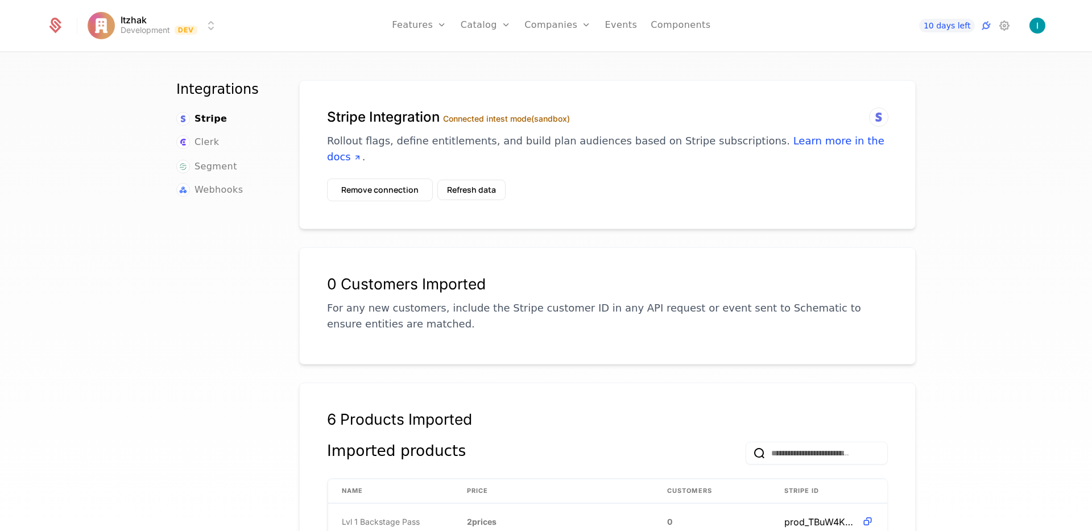
click at [1003, 27] on icon at bounding box center [1005, 26] width 14 height 14
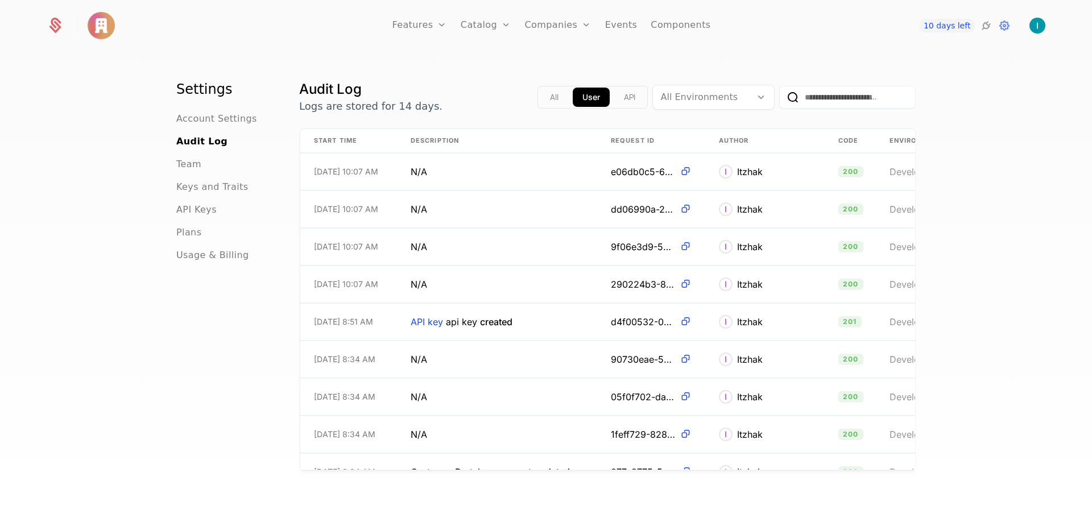
click at [689, 28] on link "Components" at bounding box center [681, 25] width 60 height 51
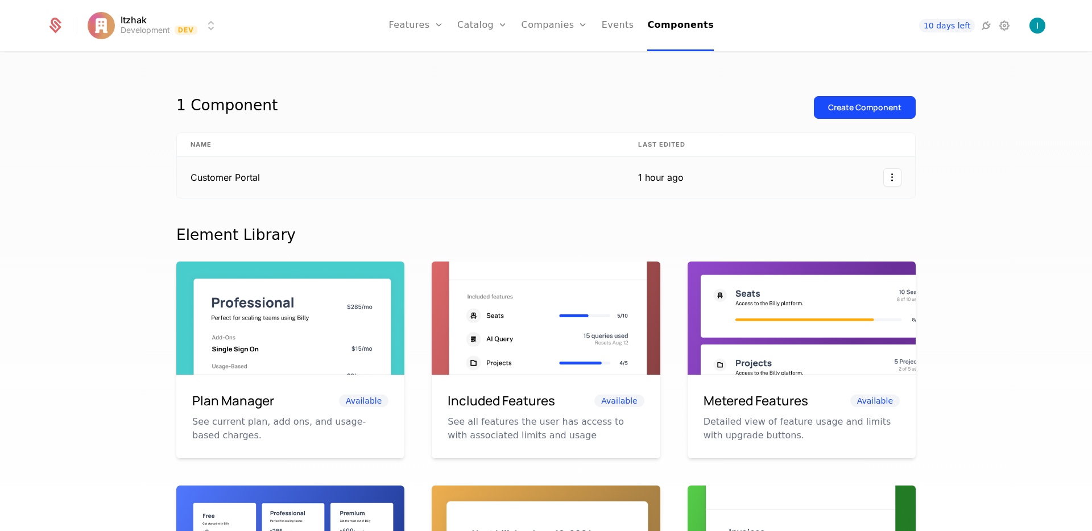
click at [279, 171] on td "Customer Portal" at bounding box center [401, 177] width 448 height 41
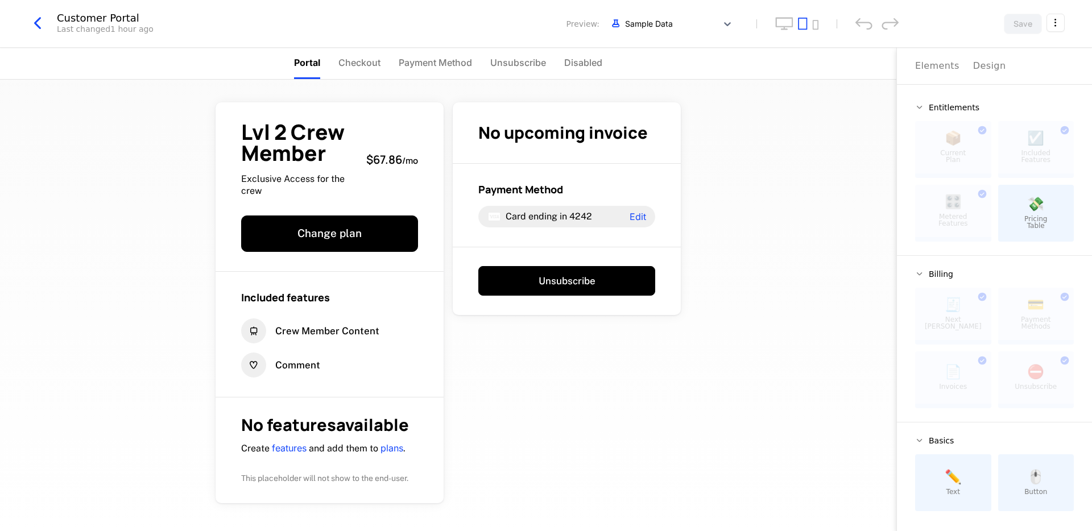
click at [1054, 24] on html "Itzhak Development Dev Features Features Flags Catalog Plans Add Ons Credits Co…" at bounding box center [546, 265] width 1092 height 531
click at [1037, 98] on icon "button" at bounding box center [1032, 96] width 12 height 12
click at [756, 297] on html "Itzhak Development Dev Features Features Flags Catalog Plans Add Ons Credits Co…" at bounding box center [546, 265] width 1092 height 531
